Goal: Transaction & Acquisition: Purchase product/service

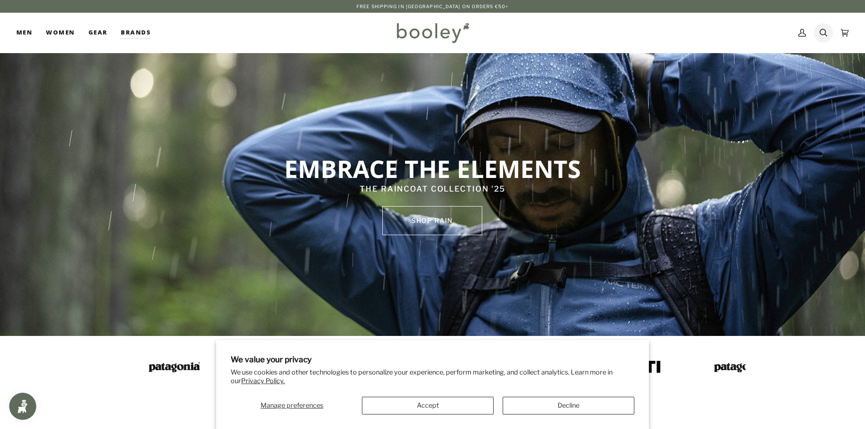
click at [827, 33] on link "Search" at bounding box center [823, 33] width 21 height 40
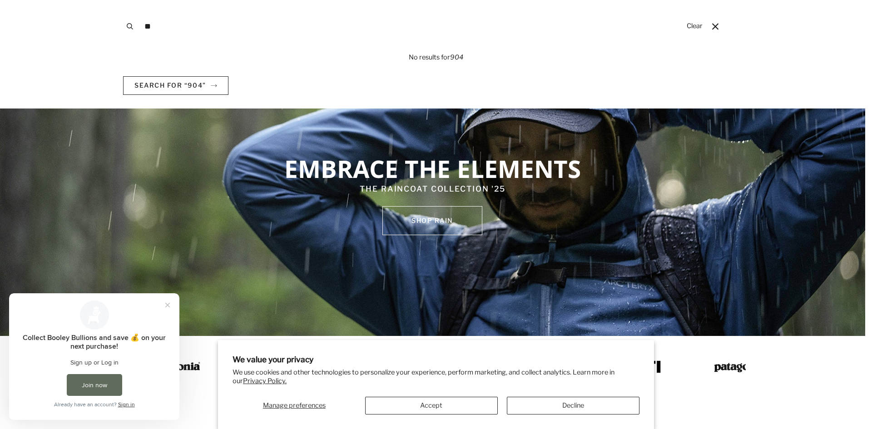
type input "*"
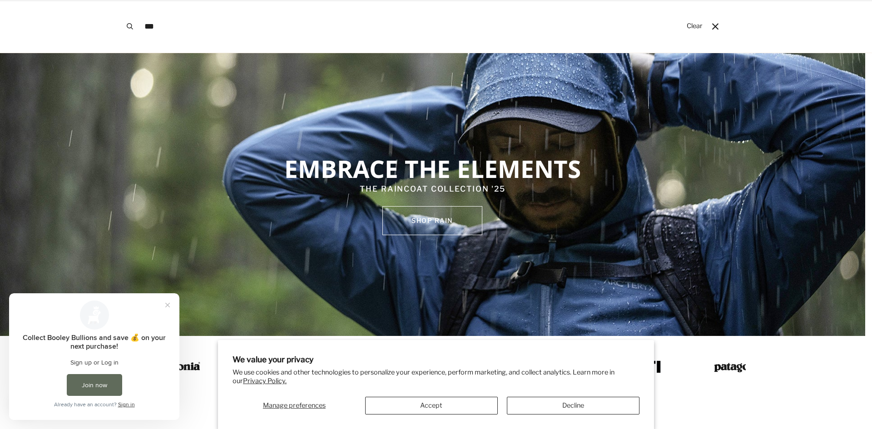
type input "***"
click at [120, 0] on button "Search" at bounding box center [130, 26] width 20 height 53
click at [166, 304] on button "Close prompt" at bounding box center [167, 305] width 16 height 16
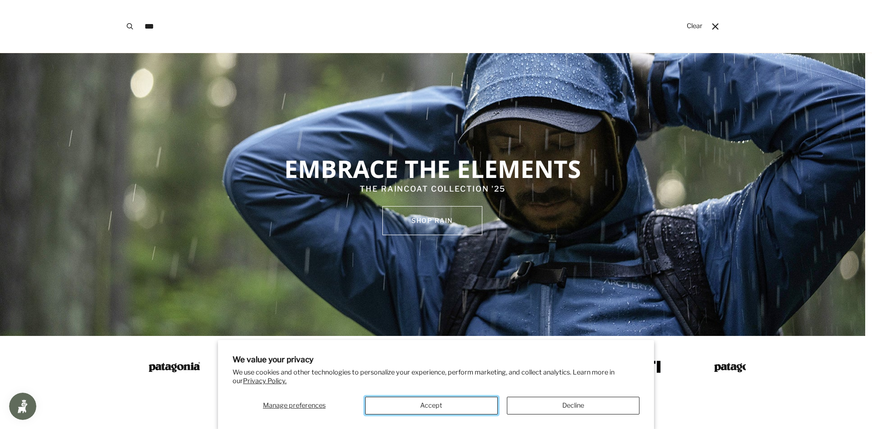
click at [463, 411] on button "Accept" at bounding box center [431, 406] width 133 height 18
